Goal: Find specific page/section: Find specific page/section

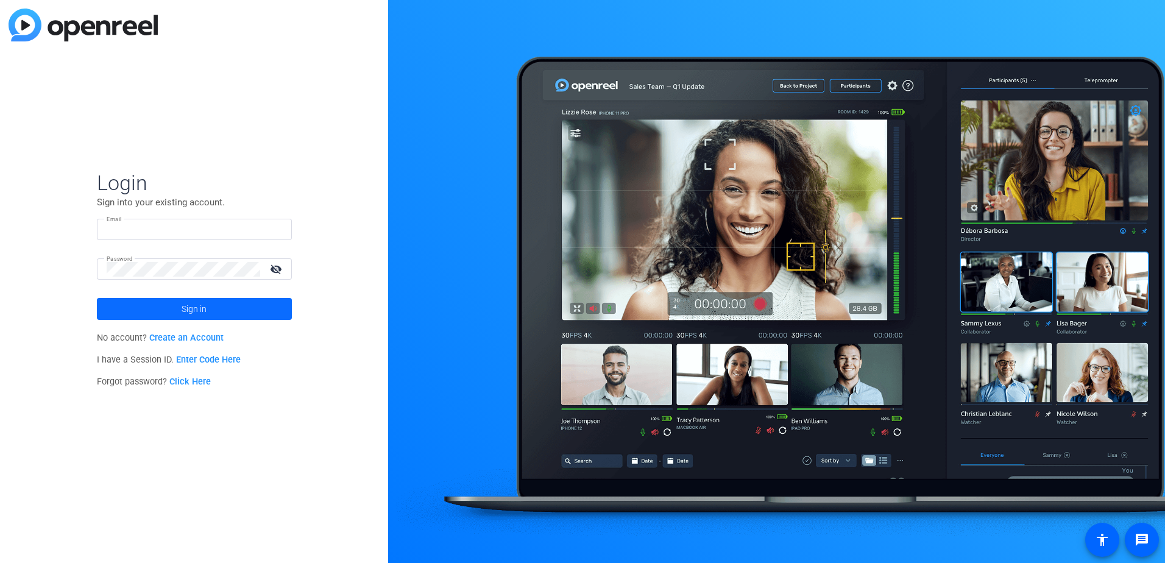
type input "[EMAIL_ADDRESS][DOMAIN_NAME]"
click at [201, 306] on span "Sign in" at bounding box center [194, 309] width 25 height 30
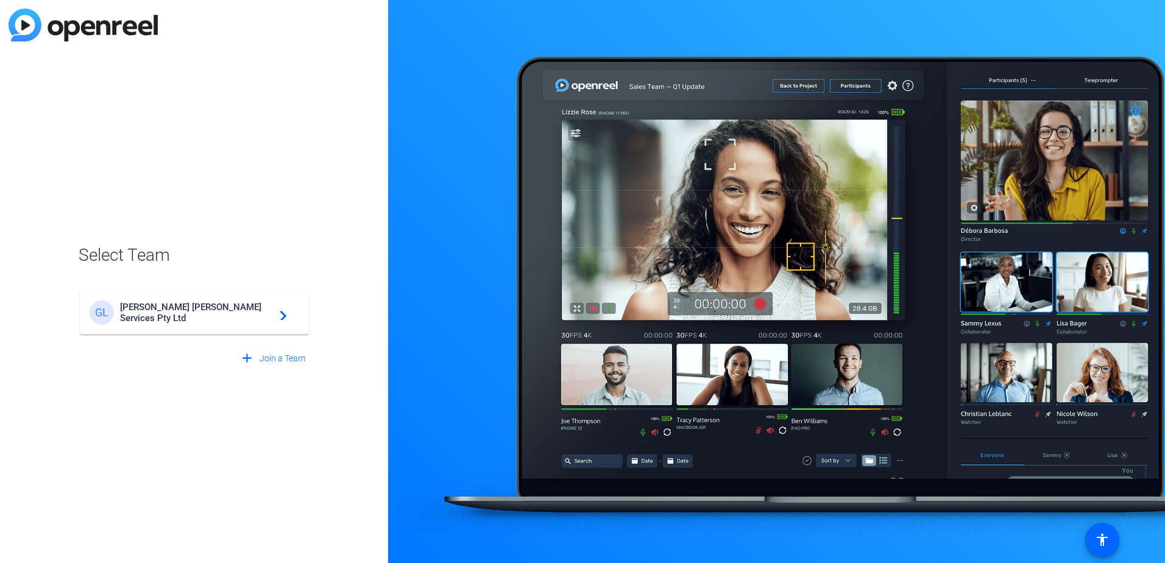
click at [248, 316] on span "[PERSON_NAME] [PERSON_NAME] Services Pty Ltd" at bounding box center [196, 313] width 152 height 22
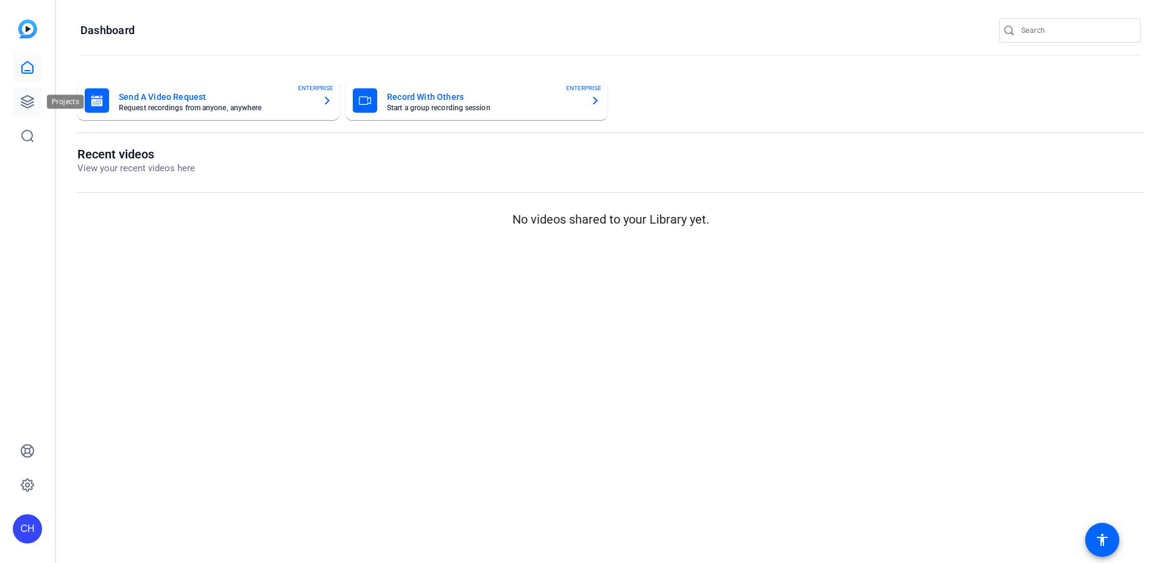
click at [33, 106] on icon at bounding box center [27, 101] width 15 height 15
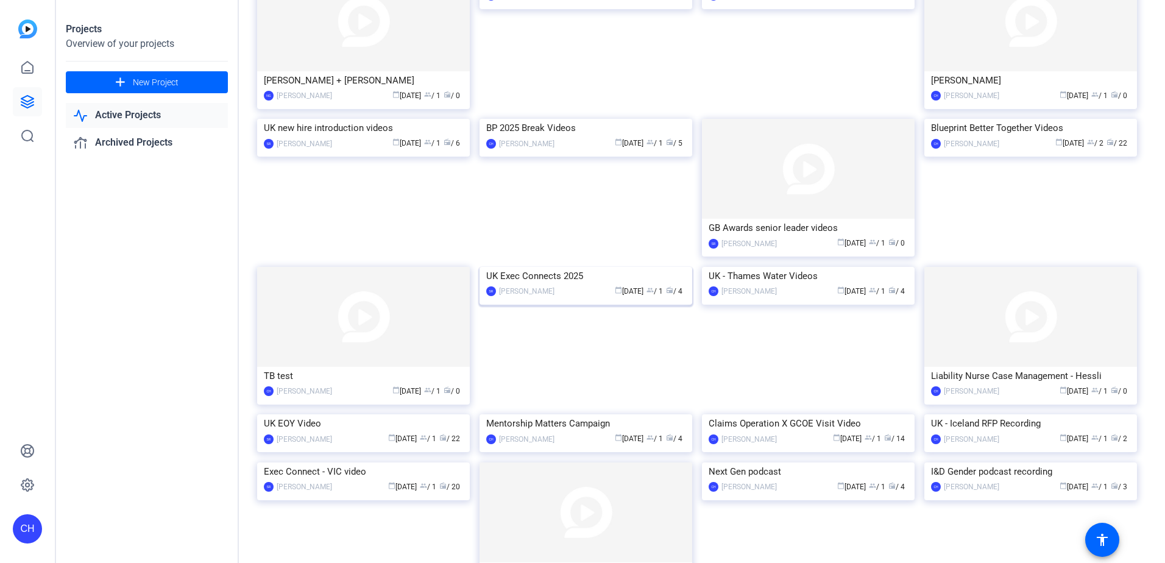
scroll to position [581, 0]
click at [1023, 149] on div "calendar_today [DATE] group / 2 radio / 22" at bounding box center [1067, 142] width 125 height 13
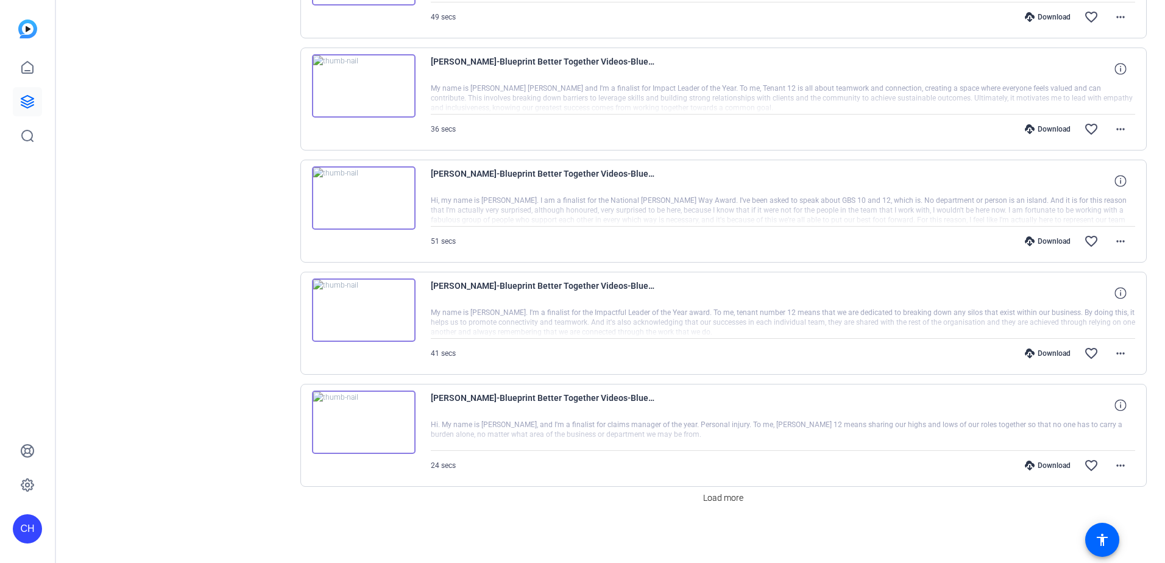
scroll to position [0, 0]
click at [727, 502] on span "Load more" at bounding box center [723, 498] width 40 height 13
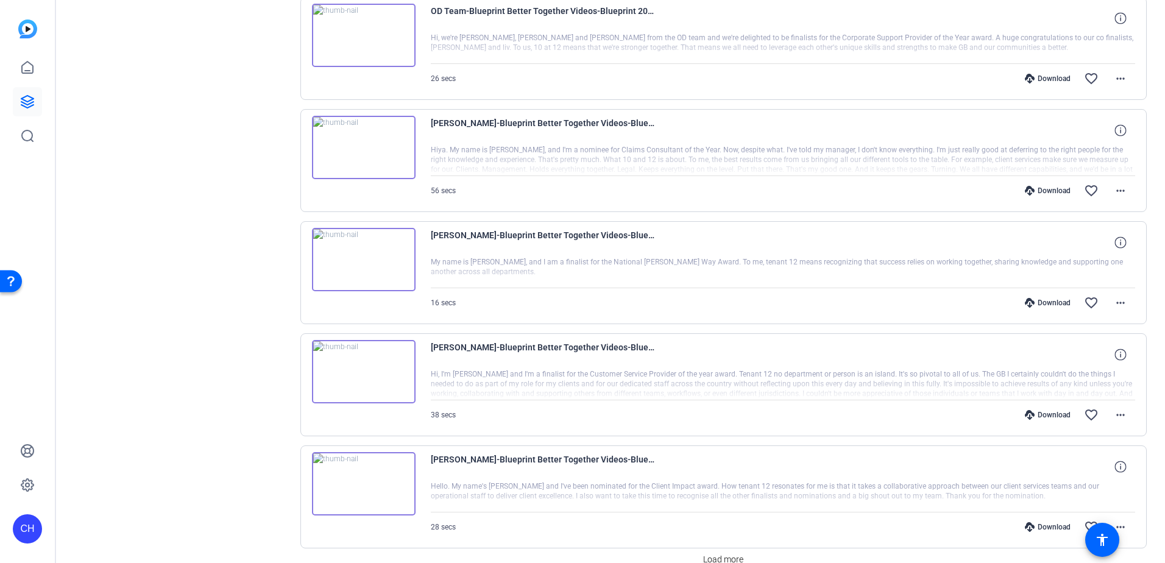
scroll to position [1905, 0]
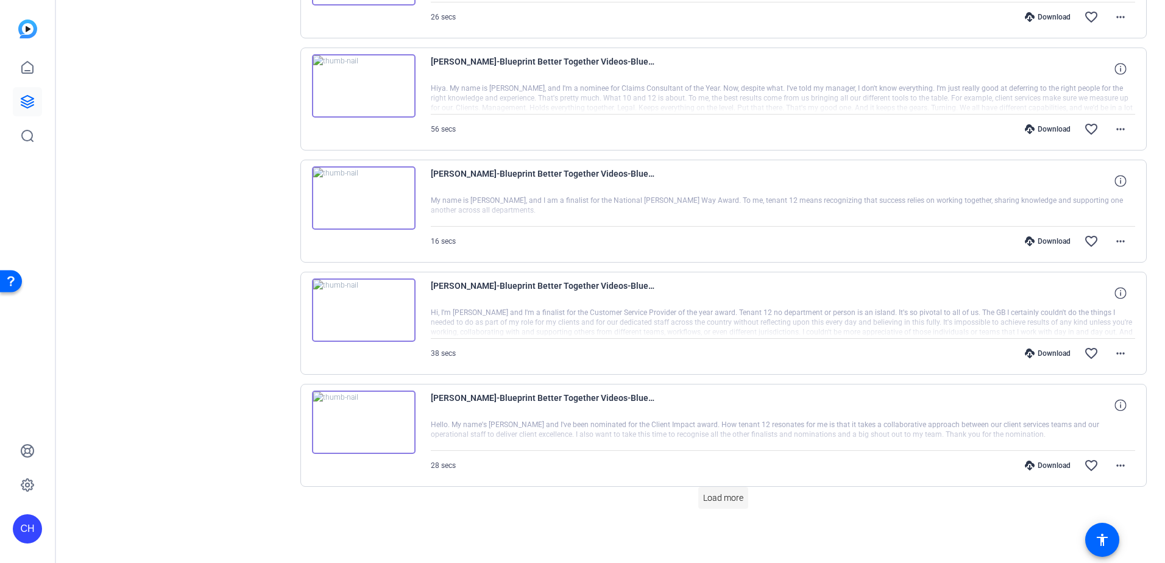
click at [715, 507] on span at bounding box center [723, 497] width 50 height 29
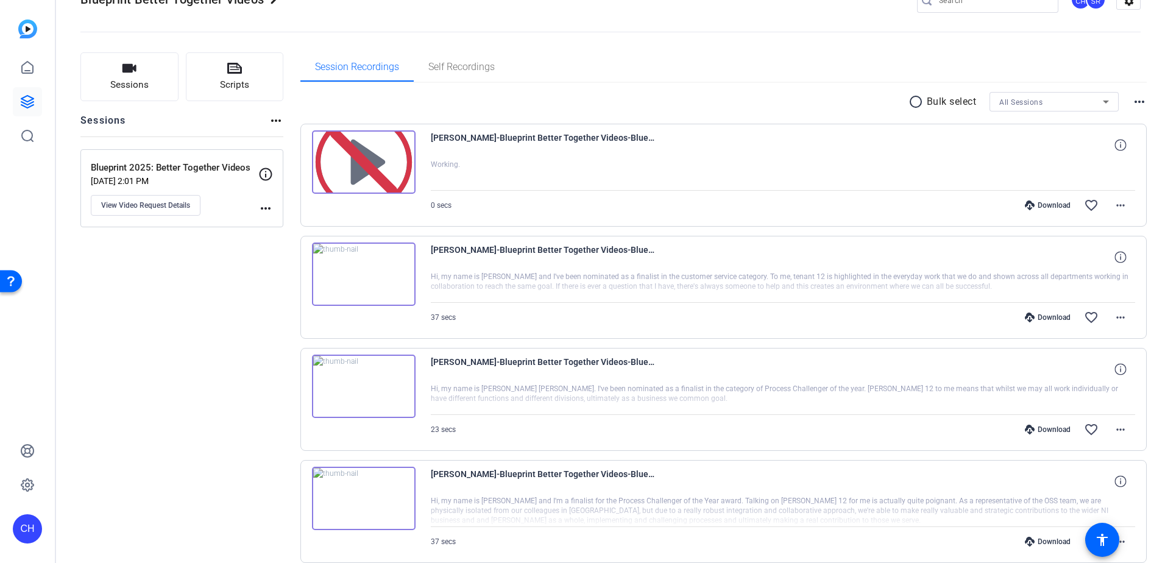
scroll to position [28, 0]
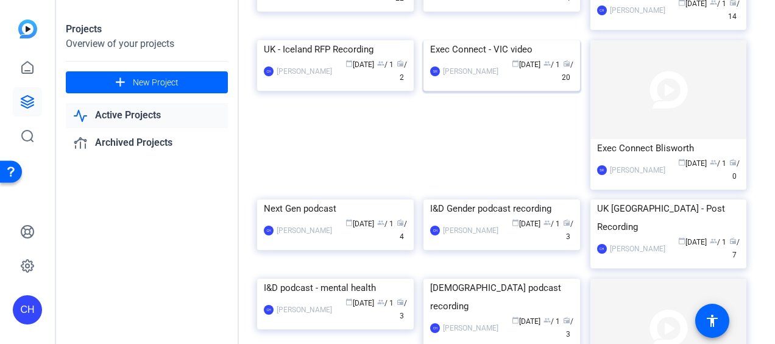
scroll to position [1378, 0]
click at [490, 58] on div "Exec Connect - VIC video" at bounding box center [501, 49] width 143 height 18
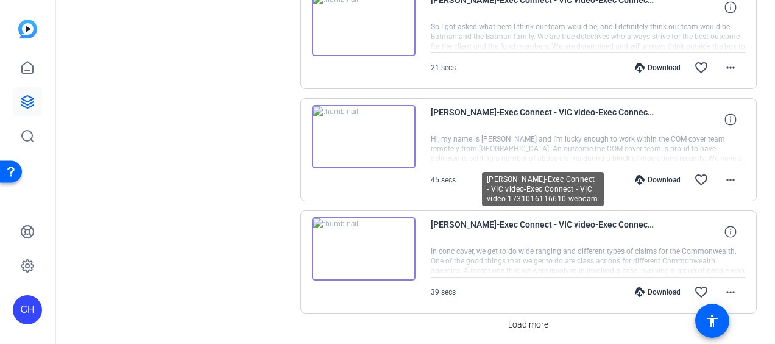
scroll to position [998, 0]
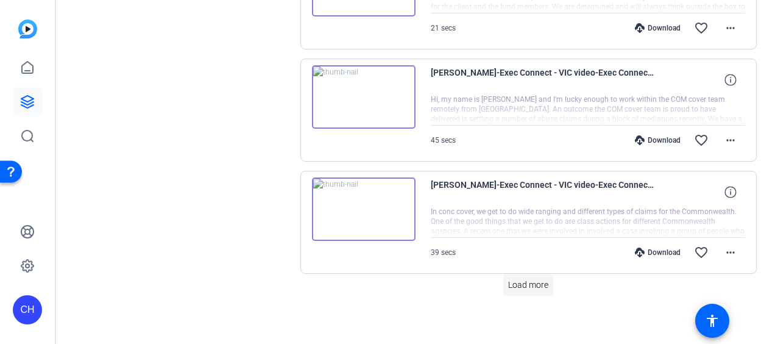
click at [526, 286] on span at bounding box center [528, 284] width 50 height 29
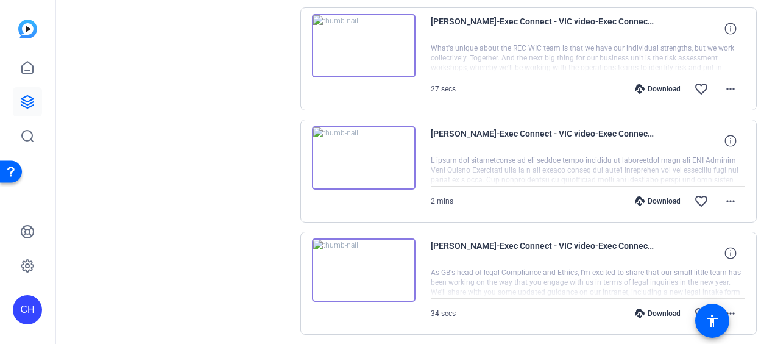
scroll to position [2091, 0]
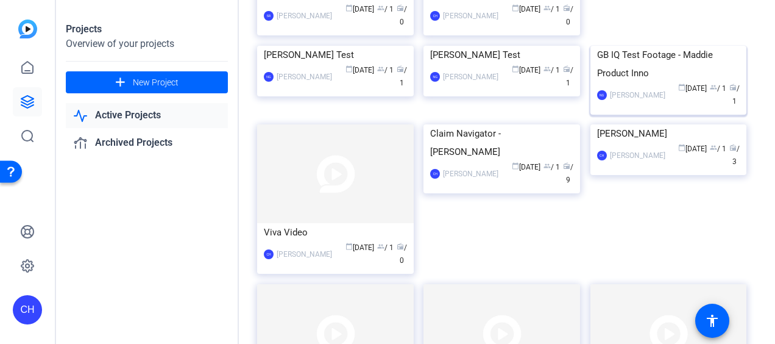
scroll to position [113, 0]
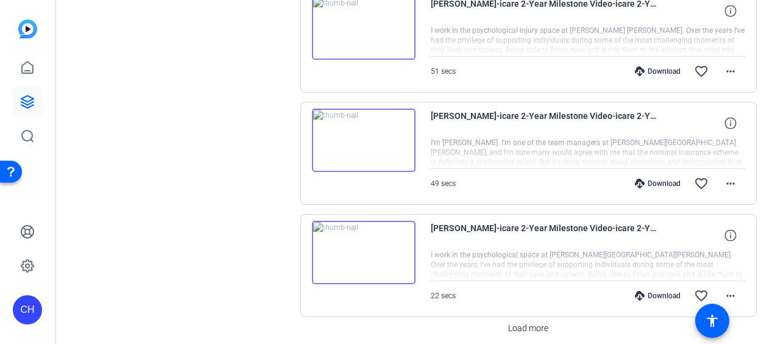
scroll to position [998, 0]
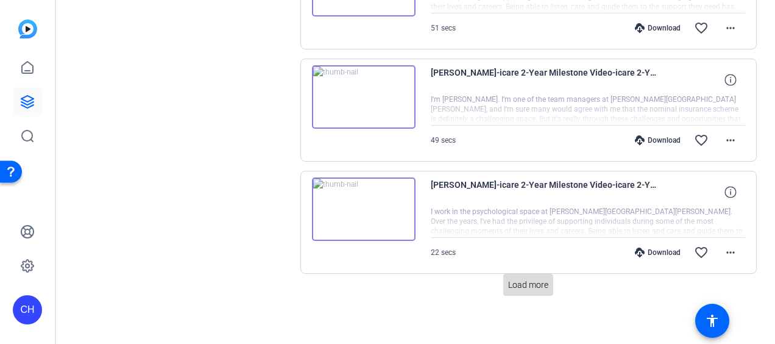
click at [528, 281] on span "Load more" at bounding box center [528, 284] width 40 height 13
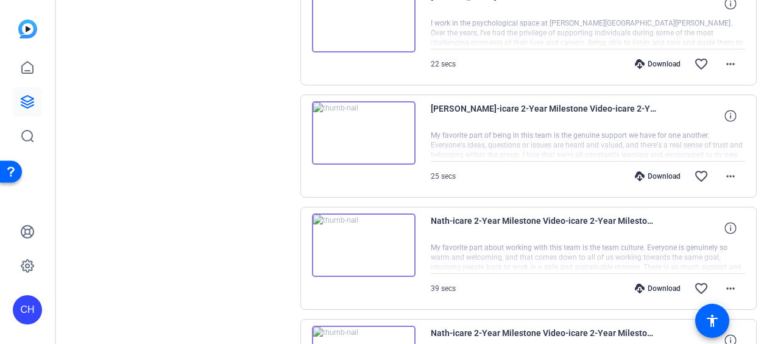
scroll to position [1185, 0]
